Goal: Task Accomplishment & Management: Complete application form

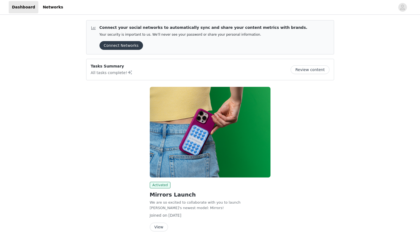
scroll to position [20, 0]
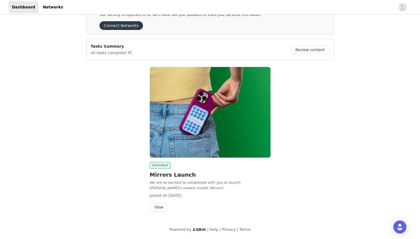
click at [157, 208] on button "View" at bounding box center [159, 207] width 18 height 9
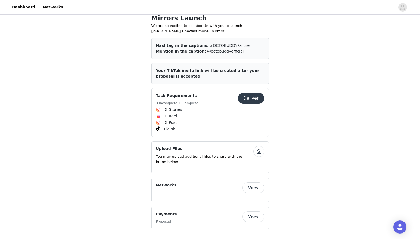
scroll to position [198, 0]
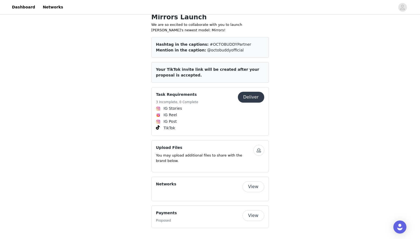
click at [246, 97] on button "Deliver" at bounding box center [251, 97] width 26 height 11
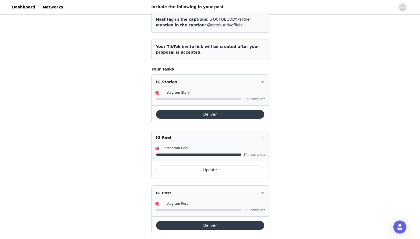
scroll to position [56, 0]
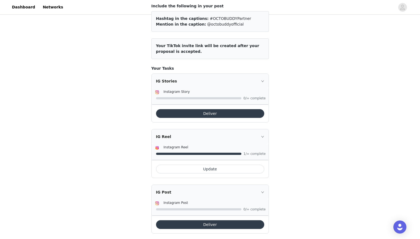
click at [231, 109] on button "Deliver" at bounding box center [210, 113] width 108 height 9
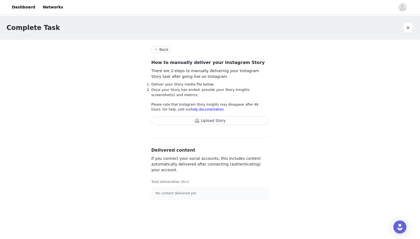
click at [411, 27] on button "button" at bounding box center [408, 27] width 11 height 11
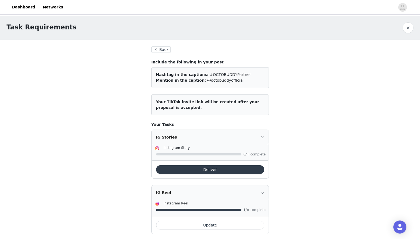
click at [205, 170] on button "Deliver" at bounding box center [210, 169] width 108 height 9
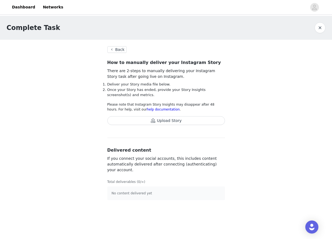
click at [140, 121] on button "Upload Story" at bounding box center [166, 120] width 118 height 9
click at [168, 120] on button "Upload Story" at bounding box center [166, 120] width 118 height 9
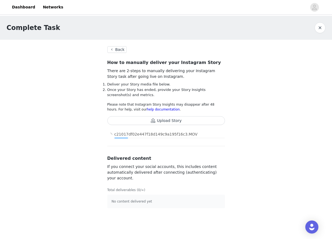
click at [144, 121] on button "Upload Story" at bounding box center [166, 120] width 118 height 9
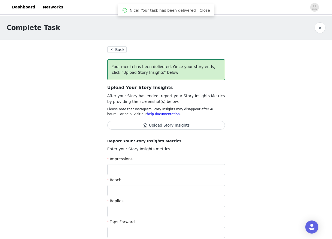
click at [144, 128] on button "Upload Story Insights" at bounding box center [166, 125] width 118 height 9
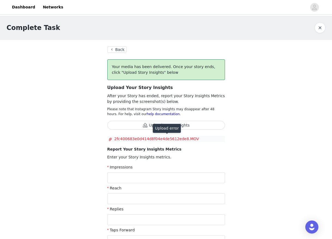
click at [194, 138] on span "2fc400683e0d414d8f04e4de5612ede8.MOV" at bounding box center [164, 139] width 113 height 6
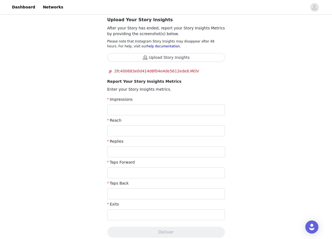
scroll to position [61, 0]
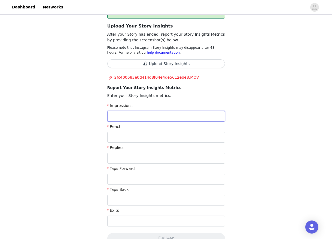
click at [152, 113] on input "text" at bounding box center [166, 116] width 118 height 11
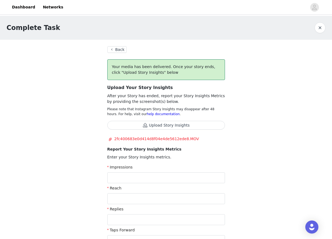
click at [320, 23] on button "button" at bounding box center [319, 27] width 11 height 11
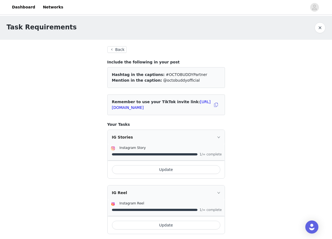
click at [175, 170] on button "Update" at bounding box center [166, 169] width 108 height 9
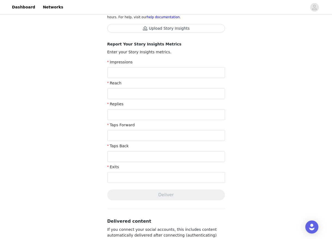
scroll to position [92, 0]
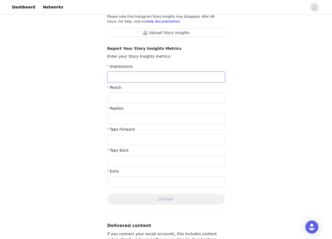
click at [136, 78] on input "text" at bounding box center [166, 77] width 118 height 11
type input "q"
type input "13,003"
click at [130, 160] on input "text" at bounding box center [166, 160] width 118 height 11
type input "437"
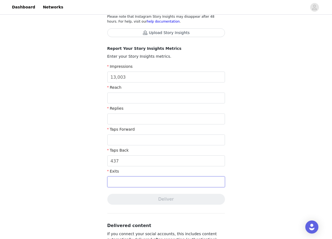
click at [138, 186] on input "text" at bounding box center [166, 181] width 118 height 11
type input "1,171"
click at [126, 140] on input "text" at bounding box center [166, 139] width 118 height 11
type input "7,942"
click at [121, 117] on input "text" at bounding box center [166, 118] width 118 height 11
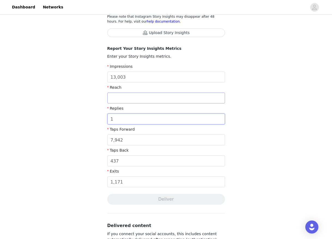
type input "1"
click at [125, 96] on input "text" at bounding box center [166, 97] width 118 height 11
click at [122, 78] on input "13,003" at bounding box center [166, 77] width 118 height 11
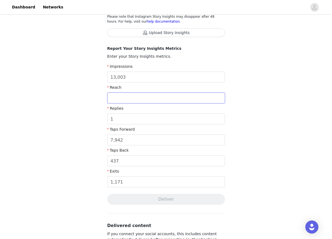
click at [119, 98] on input "text" at bounding box center [166, 97] width 118 height 11
paste input "13,003"
type input "13,003"
click at [247, 170] on div "Complete Task Back Your media has been delivered. Once your story ends, click "…" at bounding box center [166, 117] width 332 height 388
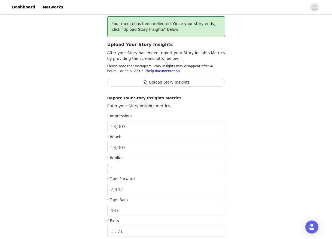
scroll to position [14, 0]
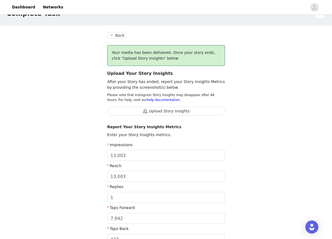
click at [181, 110] on button "Upload Story Insights" at bounding box center [166, 111] width 118 height 9
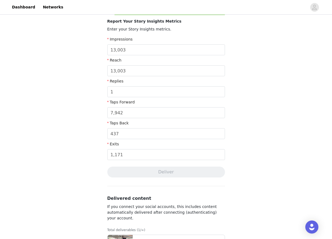
scroll to position [132, 0]
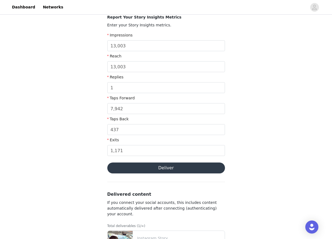
click at [165, 168] on button "Deliver" at bounding box center [166, 167] width 118 height 11
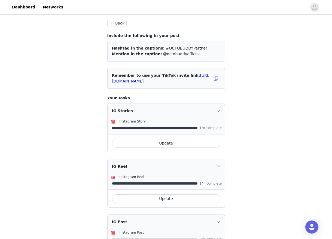
scroll to position [35, 0]
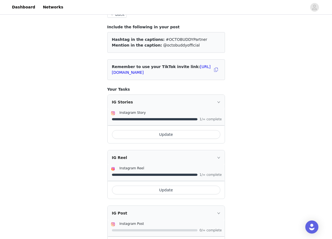
click at [178, 132] on button "Update" at bounding box center [166, 134] width 108 height 9
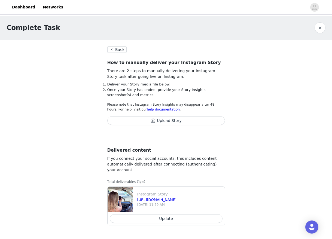
click at [175, 117] on button "Upload Story" at bounding box center [166, 120] width 118 height 9
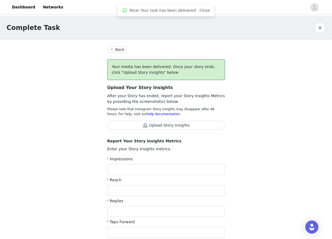
click at [204, 120] on div "Your media has been delivered. Once your story ends, click "Upload Story Insigh…" at bounding box center [166, 178] width 118 height 238
click at [204, 123] on button "Upload Story Insights" at bounding box center [166, 125] width 118 height 9
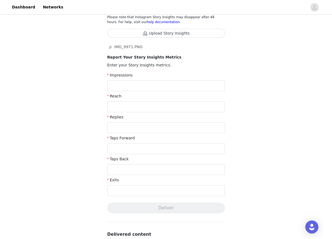
scroll to position [128, 0]
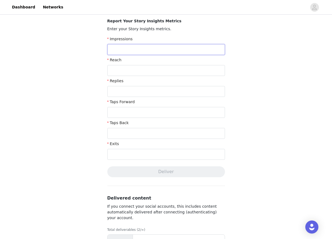
click at [169, 49] on input "text" at bounding box center [166, 49] width 118 height 11
click at [135, 47] on input "12,723" at bounding box center [166, 49] width 118 height 11
type input "12,723"
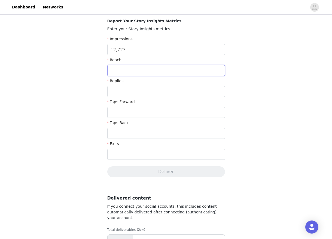
click at [132, 67] on input "text" at bounding box center [166, 70] width 118 height 11
paste input "12,723"
type input "12,723"
click at [129, 90] on input "text" at bounding box center [166, 91] width 118 height 11
type input "4"
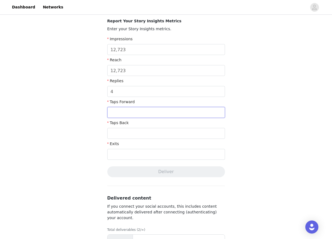
click at [124, 111] on input "text" at bounding box center [166, 112] width 118 height 11
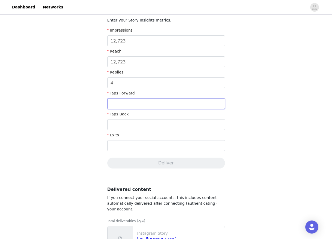
scroll to position [136, 0]
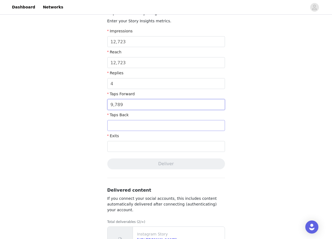
type input "9,789"
click at [130, 125] on input "text" at bounding box center [166, 125] width 118 height 11
type input "1,018"
click at [132, 148] on input "text" at bounding box center [166, 146] width 118 height 11
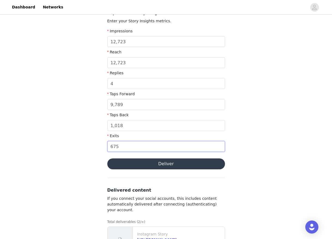
type input "675"
click at [149, 164] on button "Deliver" at bounding box center [166, 163] width 118 height 11
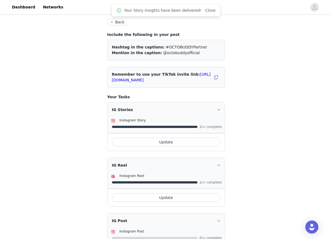
scroll to position [37, 0]
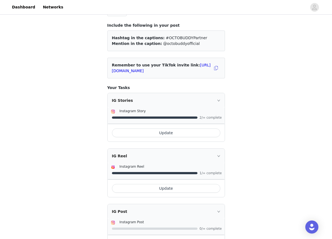
click at [172, 190] on button "Update" at bounding box center [166, 188] width 108 height 9
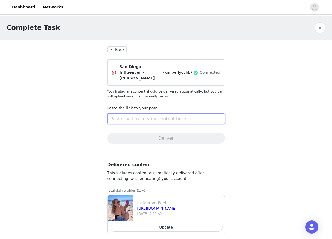
click at [122, 114] on input "text" at bounding box center [166, 118] width 118 height 11
paste input "[URL][DOMAIN_NAME]"
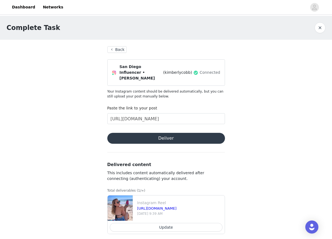
click at [138, 136] on button "Deliver" at bounding box center [166, 138] width 118 height 11
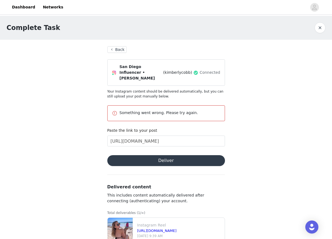
click at [149, 110] on div "Something went wrong. Please try again." at bounding box center [166, 113] width 108 height 7
click at [149, 136] on input "[URL][DOMAIN_NAME]" at bounding box center [166, 140] width 118 height 11
paste input "kimberlycobb/reel"
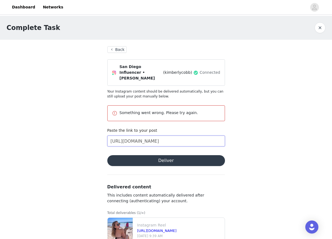
scroll to position [0, 13]
type input "[URL][DOMAIN_NAME]"
click at [159, 155] on button "Deliver" at bounding box center [166, 160] width 118 height 11
click at [116, 50] on button "Back" at bounding box center [117, 49] width 20 height 7
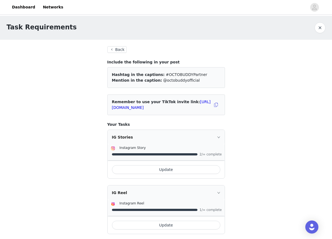
click at [115, 50] on button "Back" at bounding box center [117, 49] width 20 height 7
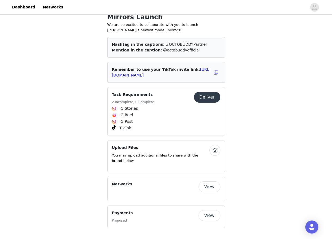
scroll to position [197, 0]
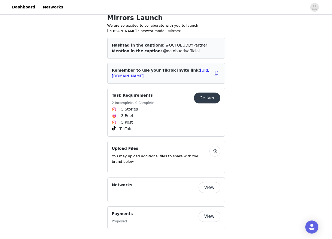
click at [215, 95] on button "Deliver" at bounding box center [207, 97] width 26 height 11
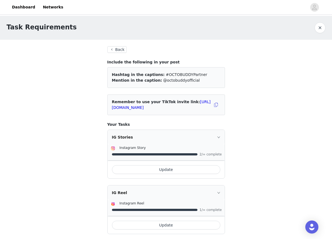
click at [116, 47] on button "Back" at bounding box center [117, 49] width 20 height 7
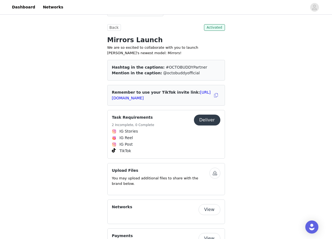
scroll to position [198, 0]
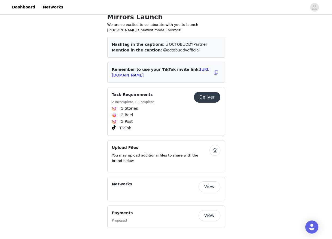
click at [214, 97] on button "Deliver" at bounding box center [207, 97] width 26 height 11
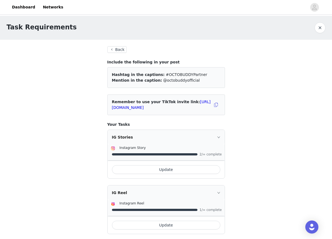
scroll to position [119, 0]
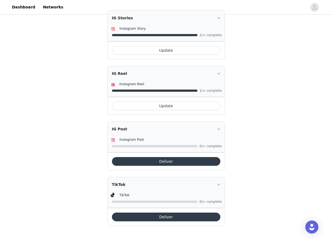
click at [161, 216] on button "Deliver" at bounding box center [166, 216] width 108 height 9
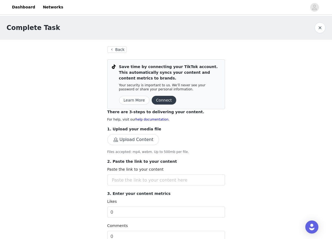
drag, startPoint x: 169, startPoint y: 98, endPoint x: 194, endPoint y: 148, distance: 55.1
click at [194, 148] on section "Back Save time by connecting your TikTok account. This automatically syncs your…" at bounding box center [166, 201] width 131 height 323
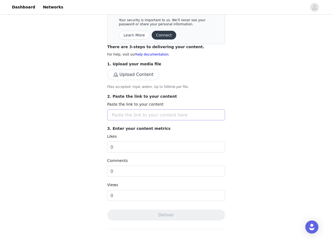
scroll to position [74, 0]
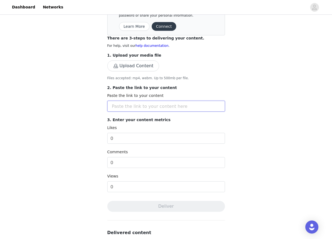
click at [127, 108] on input "text" at bounding box center [166, 106] width 118 height 11
paste input "[URL][DOMAIN_NAME]"
type input "[URL][DOMAIN_NAME]"
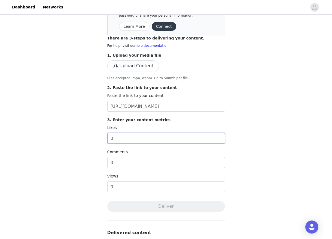
click at [130, 138] on input "0" at bounding box center [166, 138] width 118 height 11
type input "333"
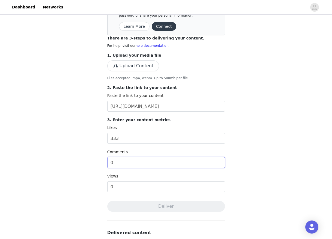
click at [117, 162] on input "0" at bounding box center [166, 162] width 118 height 11
type input "16"
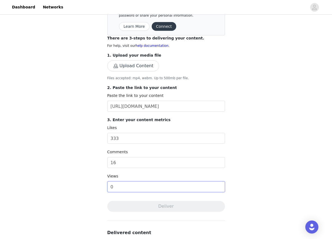
click at [132, 186] on input "0" at bounding box center [166, 186] width 118 height 11
click at [127, 185] on input "0" at bounding box center [166, 186] width 118 height 11
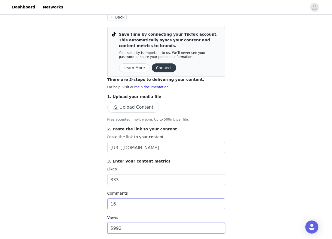
scroll to position [30, 0]
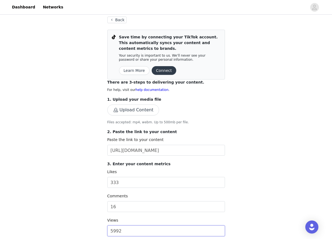
type input "5992"
click at [129, 110] on button "Upload Content" at bounding box center [133, 109] width 52 height 11
click at [132, 110] on button "Upload Content" at bounding box center [133, 109] width 52 height 11
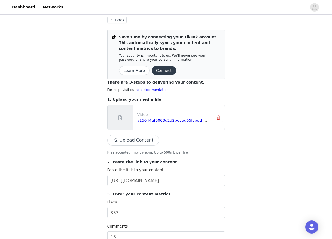
scroll to position [154, 0]
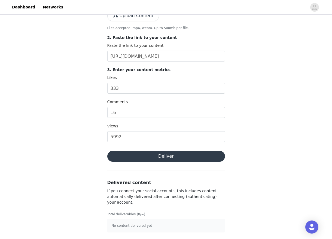
click at [186, 159] on button "Deliver" at bounding box center [166, 156] width 118 height 11
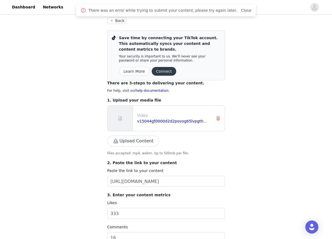
scroll to position [0, 0]
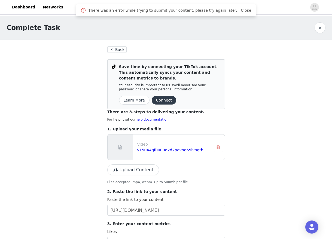
click at [243, 4] on div at bounding box center [186, 7] width 240 height 12
click at [240, 11] on link "Close" at bounding box center [245, 10] width 10 height 4
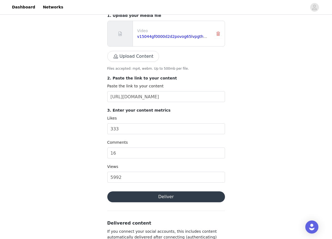
scroll to position [154, 0]
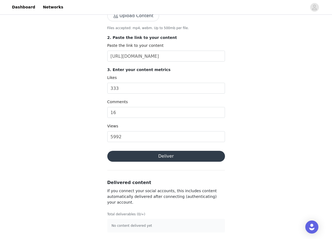
click at [161, 160] on button "Deliver" at bounding box center [166, 156] width 118 height 11
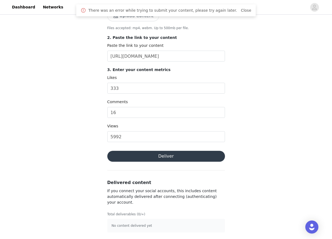
click at [161, 160] on button "Deliver" at bounding box center [166, 156] width 118 height 11
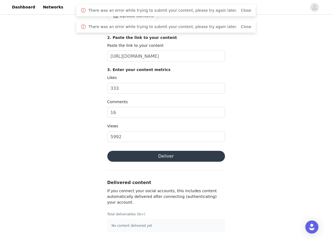
click at [161, 160] on button "Deliver" at bounding box center [166, 156] width 118 height 11
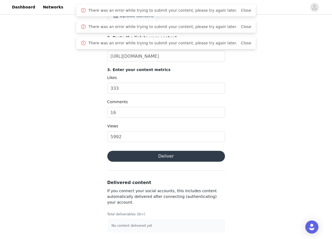
click at [67, 33] on div "Complete Task Back Save time by connecting your TikTok account. This automatica…" at bounding box center [166, 50] width 332 height 377
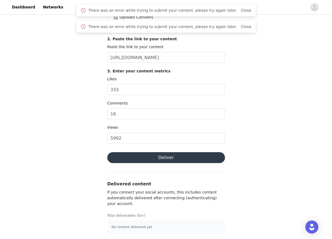
scroll to position [0, 0]
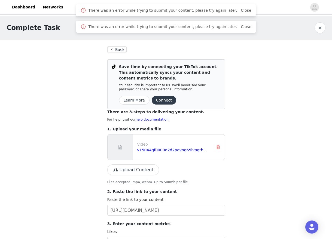
click at [317, 23] on button "button" at bounding box center [319, 27] width 11 height 11
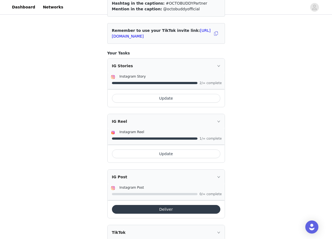
scroll to position [72, 0]
click at [201, 150] on button "Update" at bounding box center [166, 153] width 108 height 9
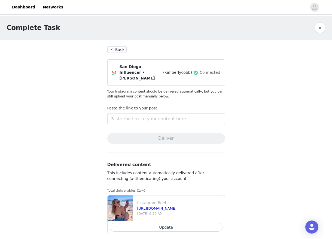
scroll to position [0, 0]
click at [134, 113] on input "text" at bounding box center [166, 118] width 118 height 11
paste input "[URL][DOMAIN_NAME]"
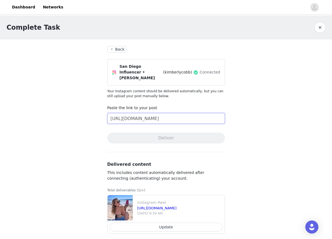
scroll to position [0, 181]
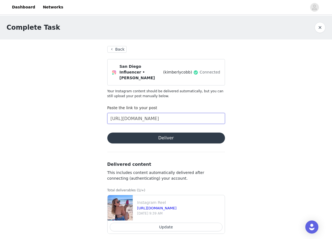
type input "[URL][DOMAIN_NAME]"
click at [148, 135] on button "Deliver" at bounding box center [166, 137] width 118 height 11
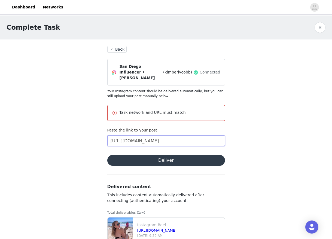
click at [154, 135] on input "[URL][DOMAIN_NAME]" at bounding box center [166, 140] width 118 height 11
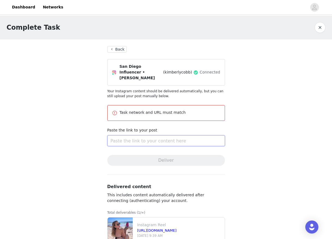
paste input "[URL][DOMAIN_NAME]"
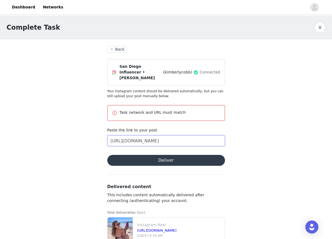
scroll to position [0, 103]
type input "[URL][DOMAIN_NAME]"
click at [166, 155] on button "Deliver" at bounding box center [166, 160] width 118 height 11
click at [317, 28] on button "button" at bounding box center [319, 27] width 11 height 11
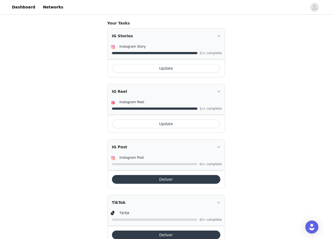
scroll to position [119, 0]
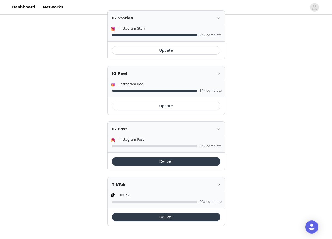
click at [166, 216] on button "Deliver" at bounding box center [166, 216] width 108 height 9
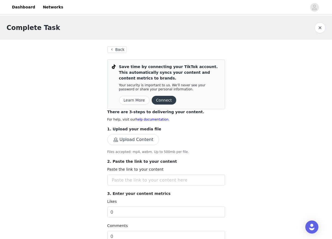
click at [323, 28] on button "button" at bounding box center [319, 27] width 11 height 11
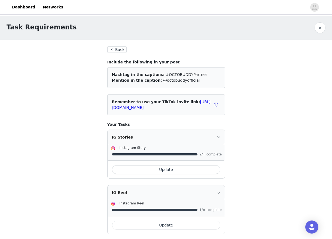
scroll to position [7, 0]
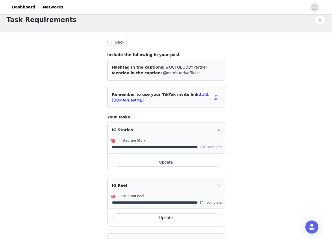
click at [119, 42] on button "Back" at bounding box center [117, 42] width 20 height 7
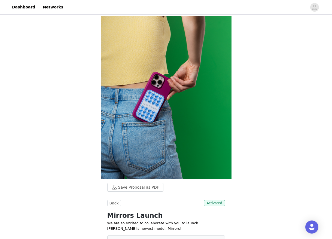
scroll to position [198, 0]
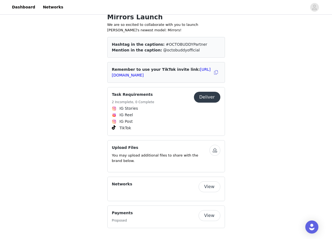
click at [209, 217] on button "View" at bounding box center [209, 215] width 22 height 11
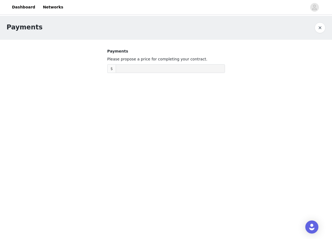
click at [315, 27] on button "button" at bounding box center [319, 27] width 11 height 11
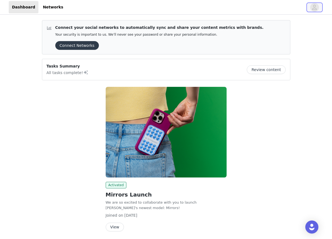
click at [312, 9] on icon "avatar" at bounding box center [314, 7] width 5 height 5
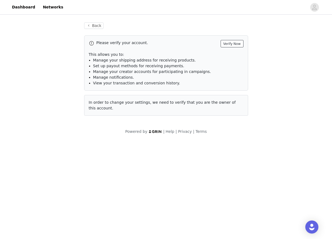
click at [237, 44] on button "Verify Now" at bounding box center [231, 43] width 23 height 7
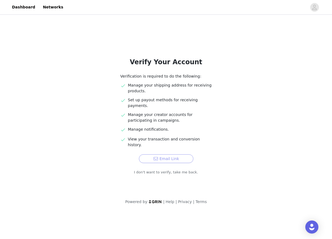
click at [178, 154] on button "Email Link" at bounding box center [166, 158] width 54 height 9
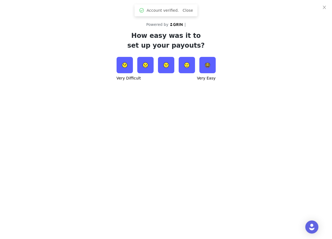
click at [207, 66] on img at bounding box center [207, 65] width 16 height 16
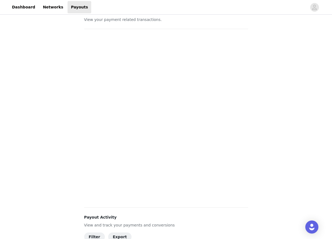
scroll to position [113, 0]
